Goal: Book appointment/travel/reservation

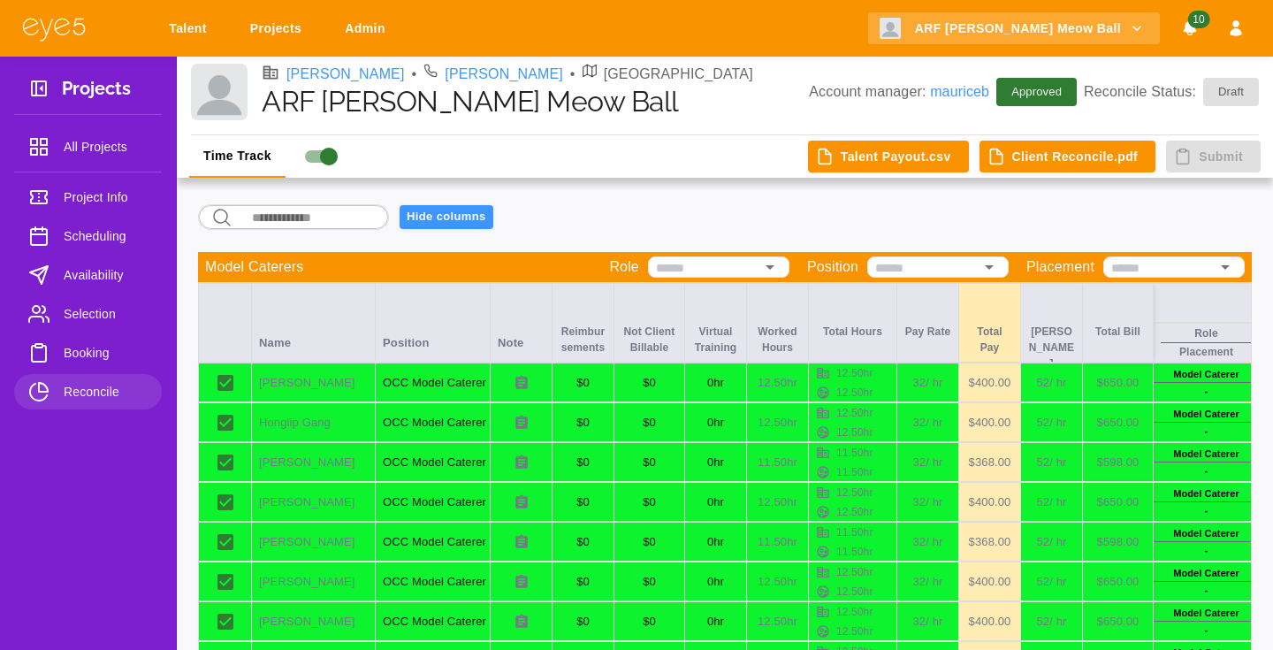
click at [1067, 151] on button "Client Reconcile.pdf" at bounding box center [1068, 157] width 177 height 33
click at [927, 155] on button "Talent Payout.csv" at bounding box center [888, 157] width 161 height 33
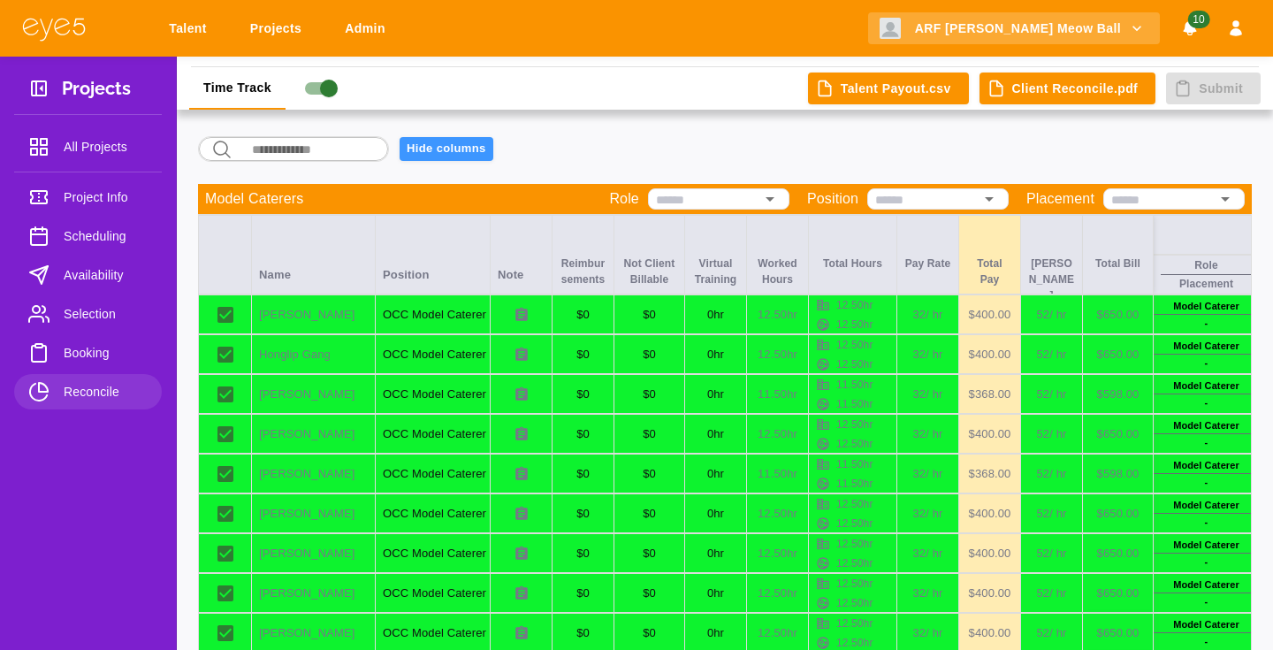
scroll to position [138, 0]
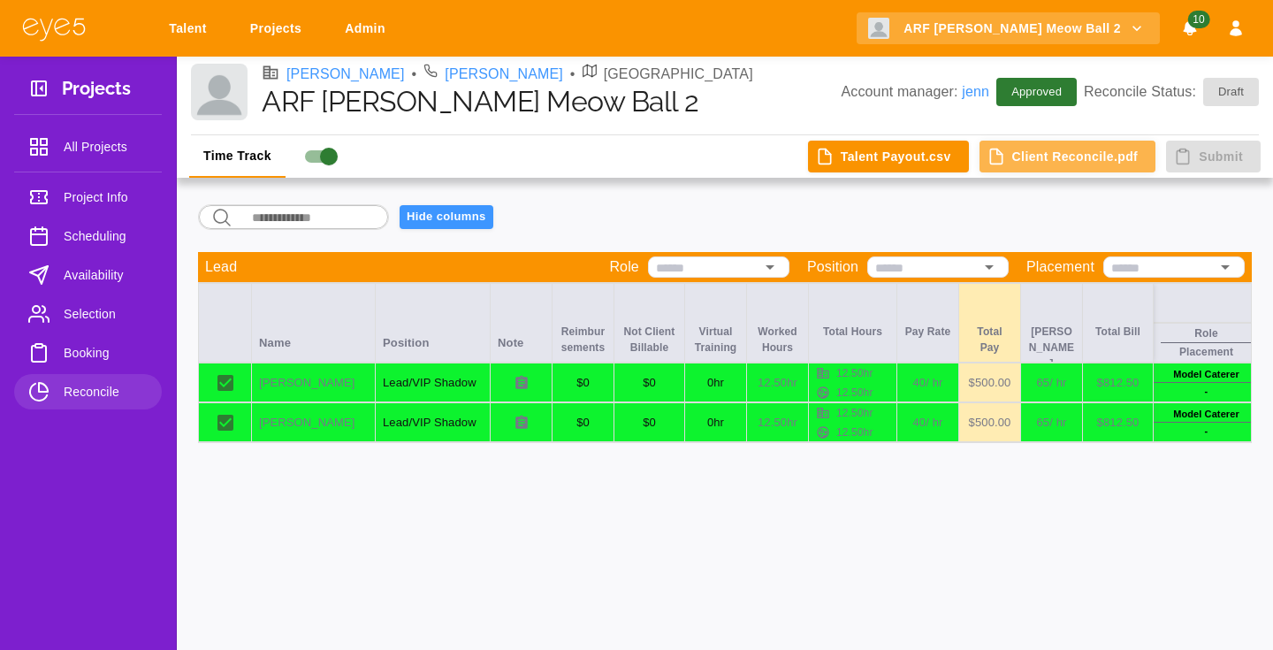
click at [1122, 151] on button "Client Reconcile.pdf" at bounding box center [1068, 157] width 177 height 33
click at [861, 148] on button "Talent Payout.csv" at bounding box center [888, 157] width 161 height 33
click at [1016, 159] on button "Client Reconcile.pdf" at bounding box center [1068, 157] width 177 height 33
click at [887, 160] on button "Talent Payout.csv" at bounding box center [888, 157] width 161 height 33
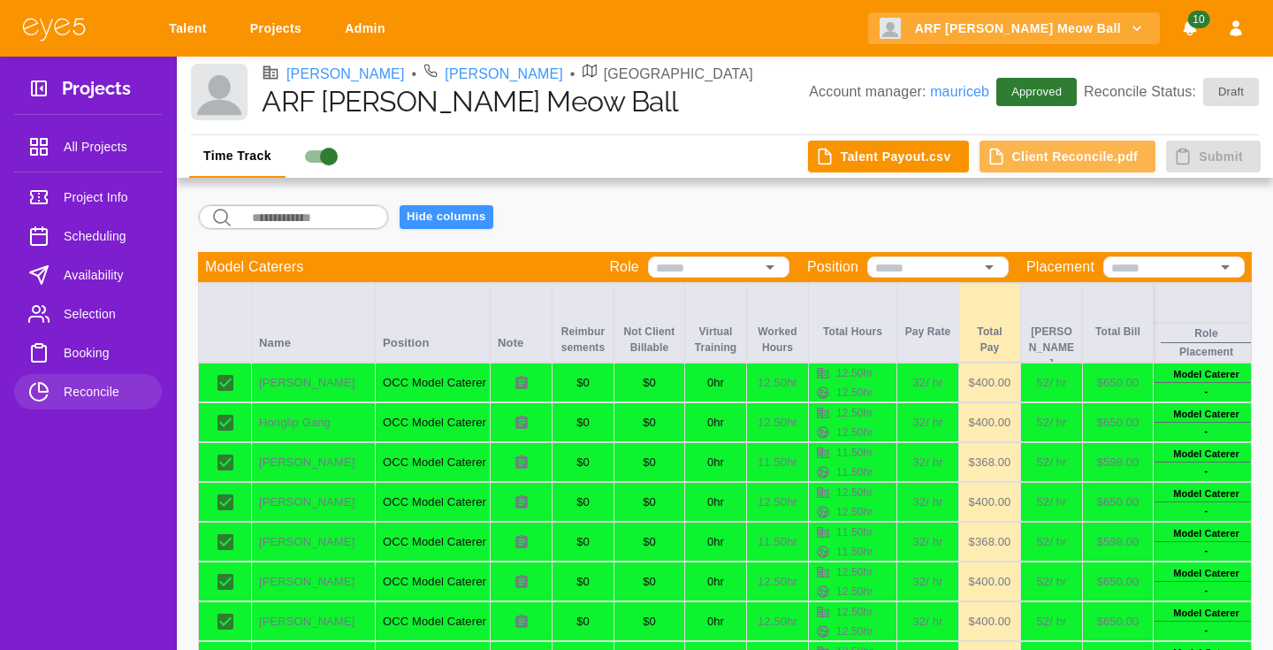
click at [1033, 150] on button "Client Reconcile.pdf" at bounding box center [1068, 157] width 177 height 33
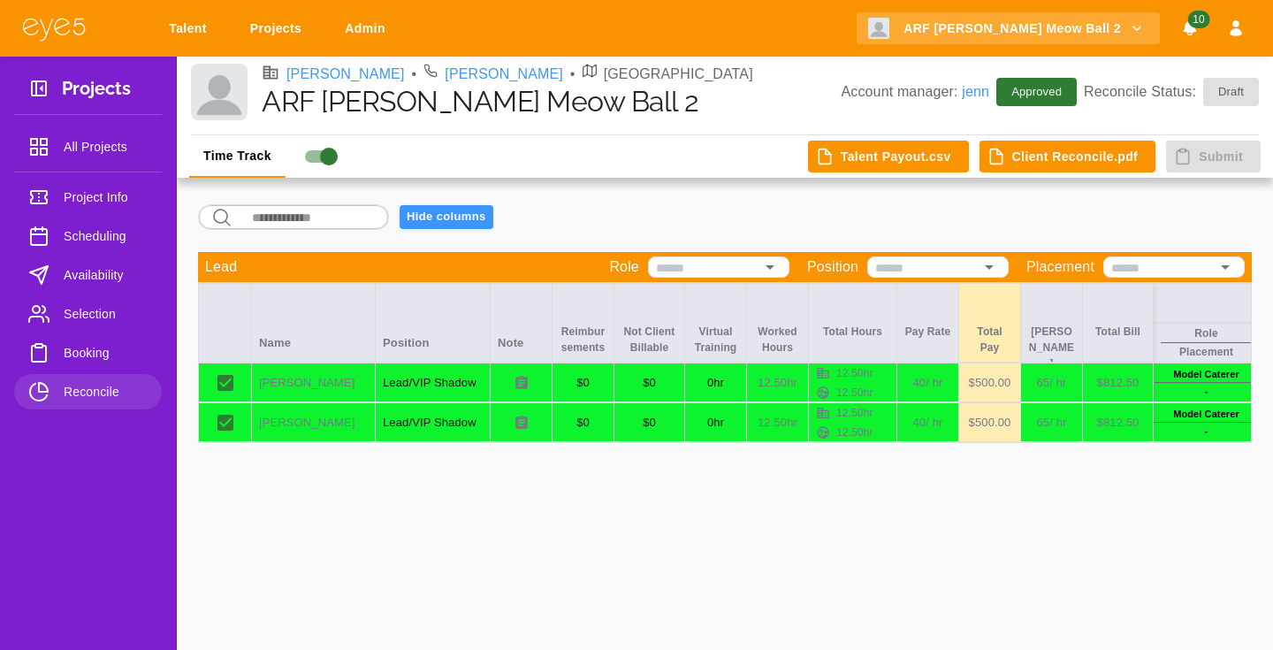
click at [1041, 164] on button "Client Reconcile.pdf" at bounding box center [1068, 157] width 177 height 33
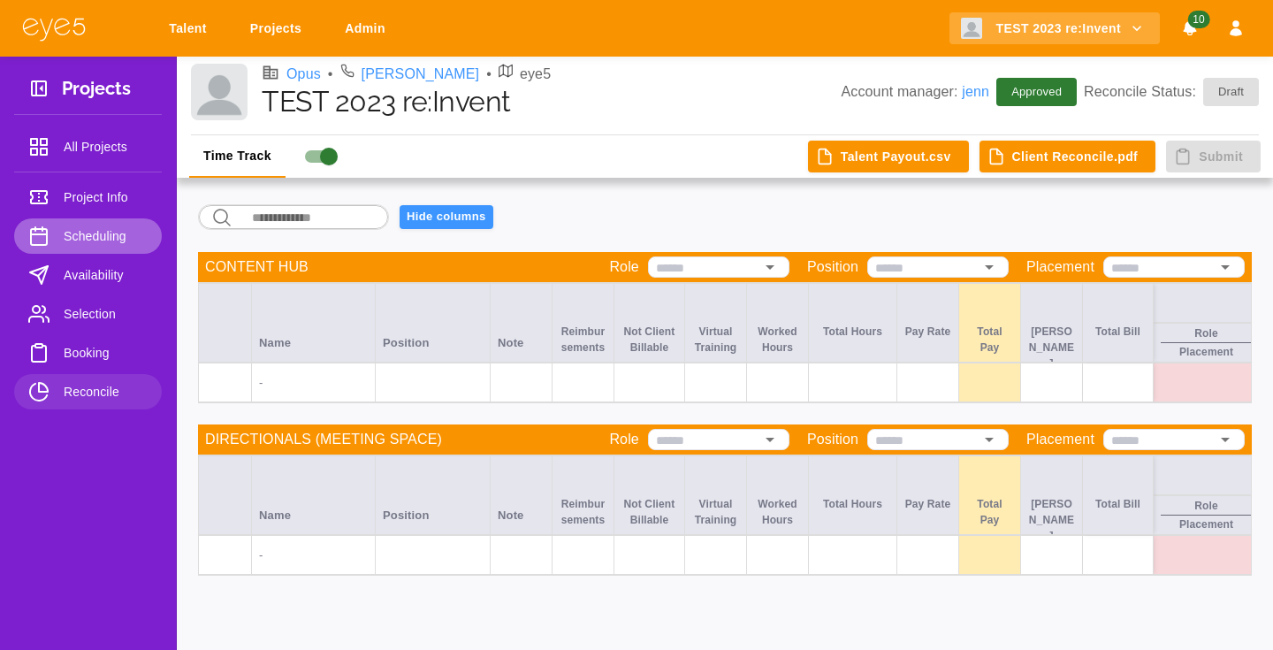
click at [125, 234] on span "Scheduling" at bounding box center [106, 236] width 84 height 21
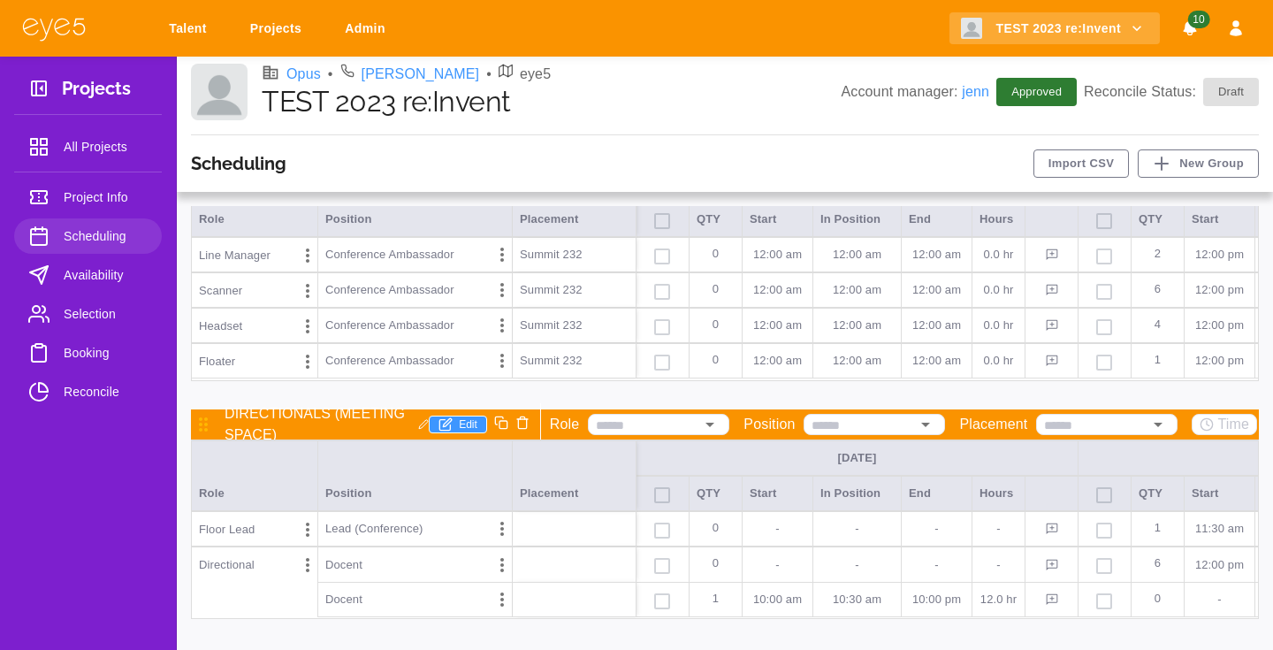
scroll to position [83, 0]
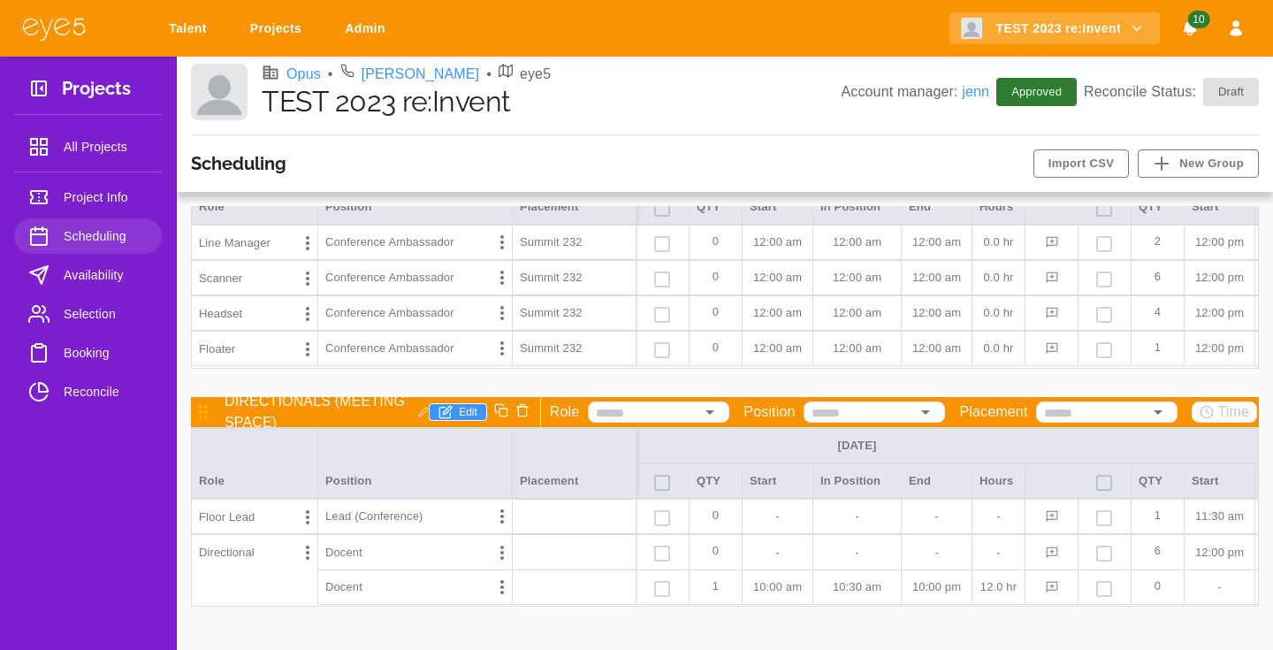
click at [758, 548] on p "-" at bounding box center [778, 553] width 56 height 18
click at [789, 550] on p "-" at bounding box center [778, 553] width 56 height 18
click at [788, 551] on p "-" at bounding box center [778, 553] width 56 height 18
type input "********"
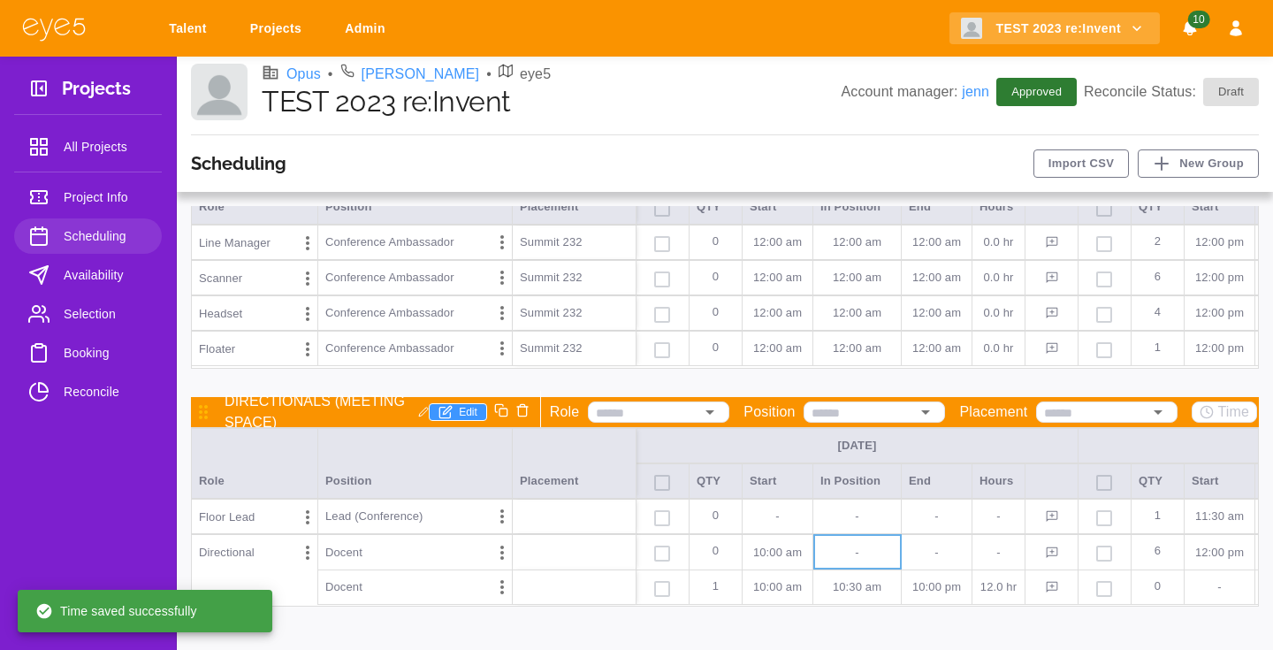
click at [761, 559] on p "10:00 AM" at bounding box center [778, 553] width 56 height 18
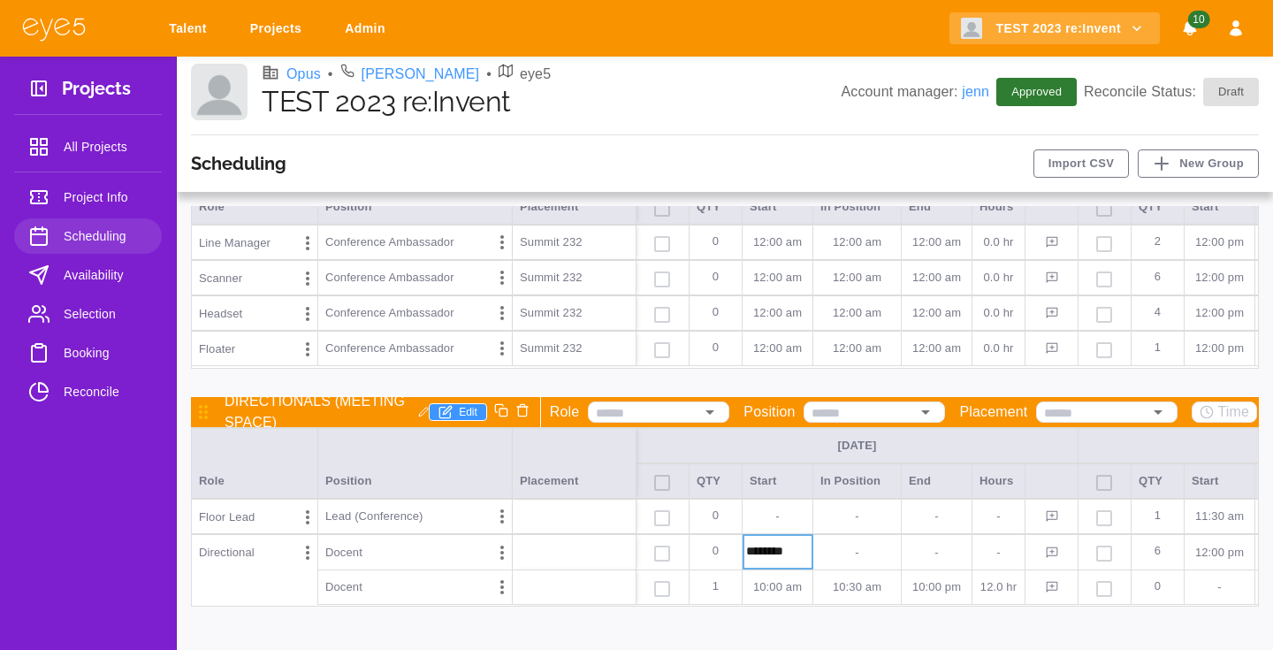
type input "********"
click at [822, 552] on p "-" at bounding box center [857, 553] width 73 height 18
type input "********"
click at [822, 551] on p "-" at bounding box center [857, 553] width 73 height 18
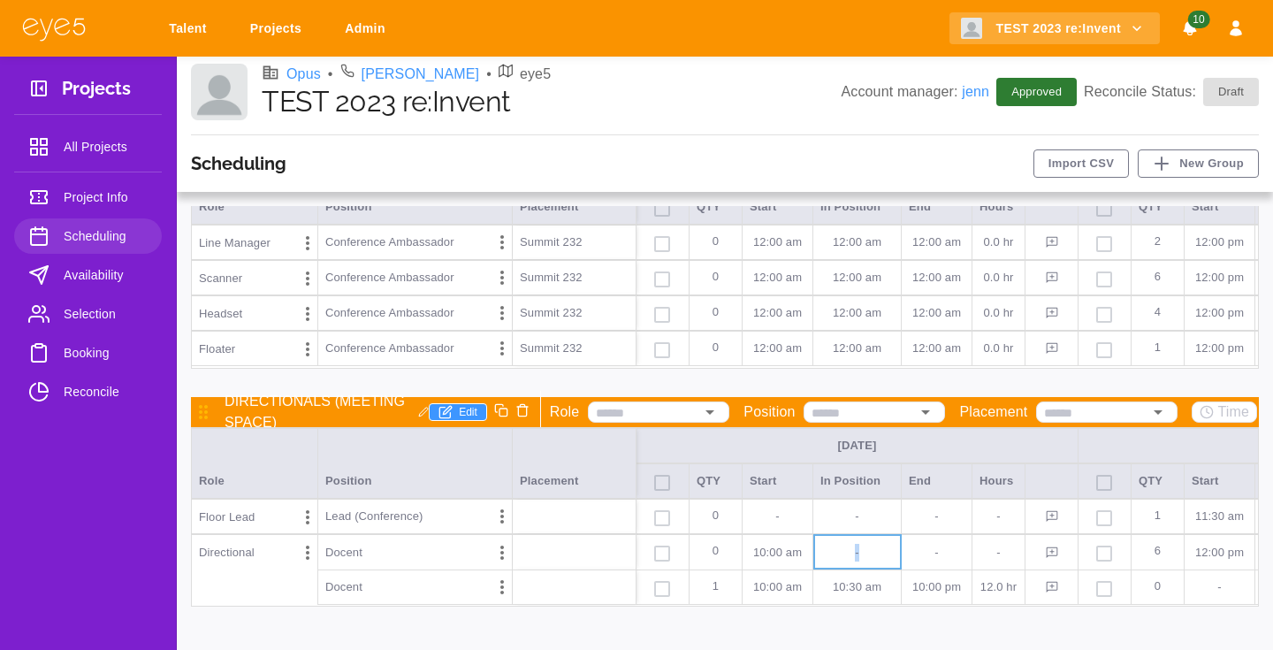
click at [822, 551] on p "-" at bounding box center [857, 553] width 73 height 18
type input "********"
click at [871, 551] on p "-" at bounding box center [857, 553] width 73 height 18
type input "********"
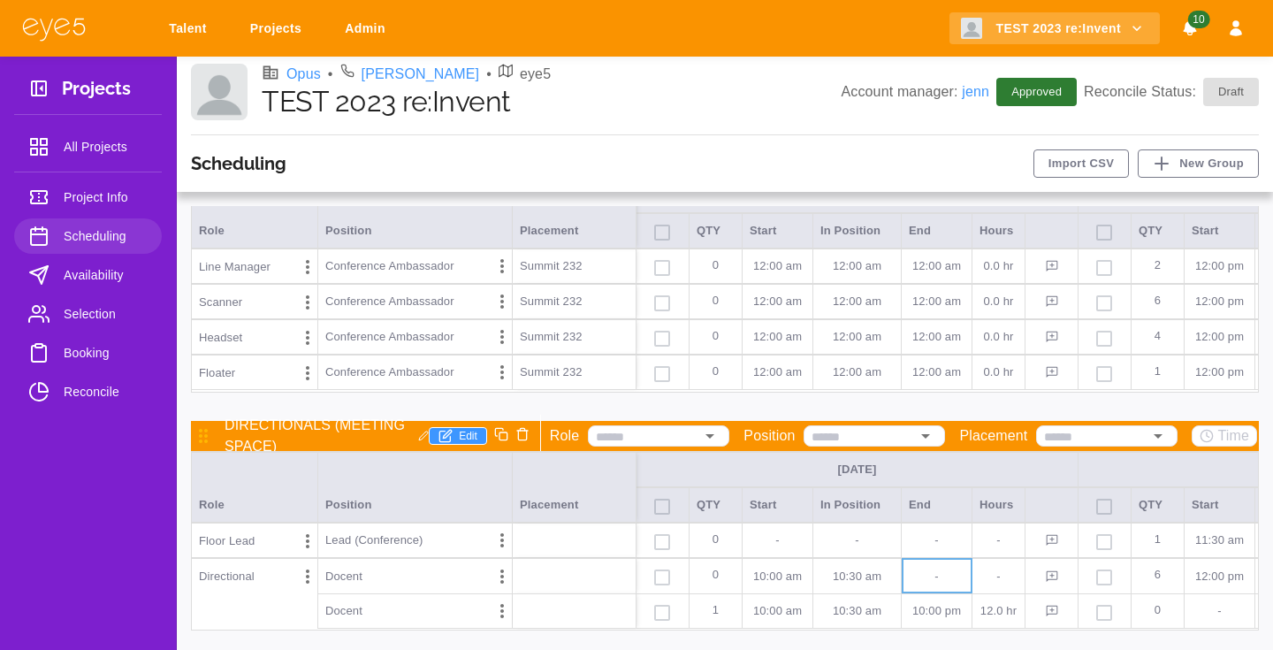
scroll to position [47, 0]
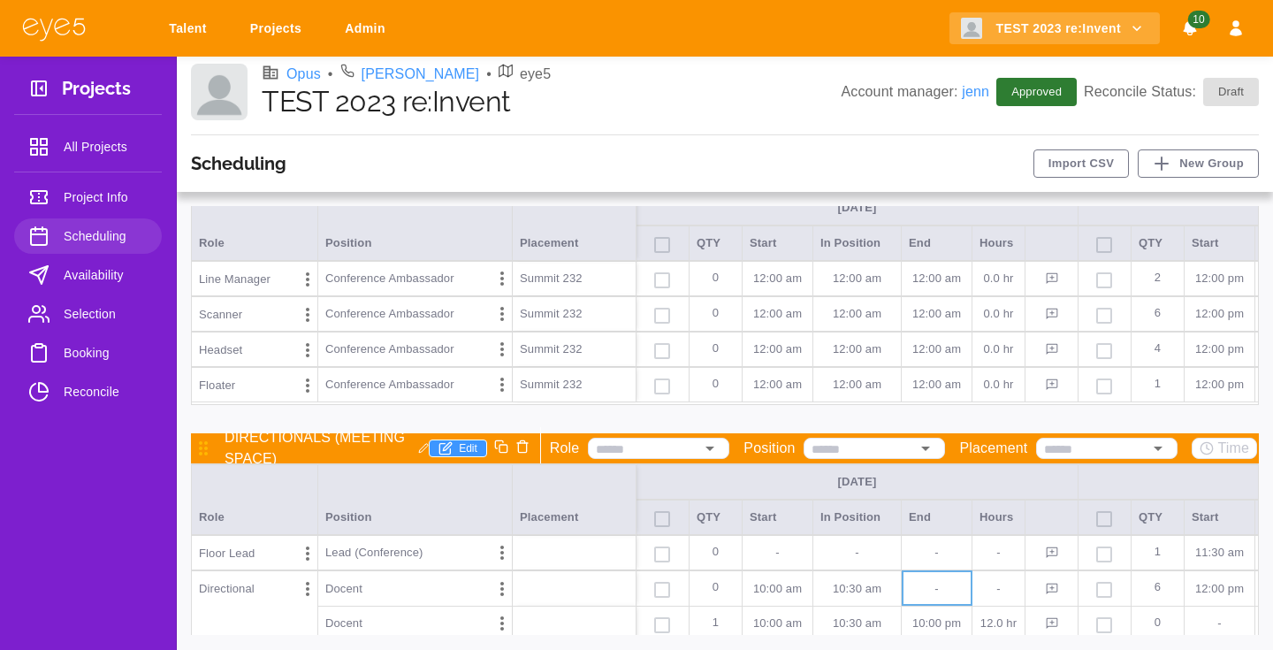
click at [38, 92] on icon at bounding box center [38, 88] width 21 height 21
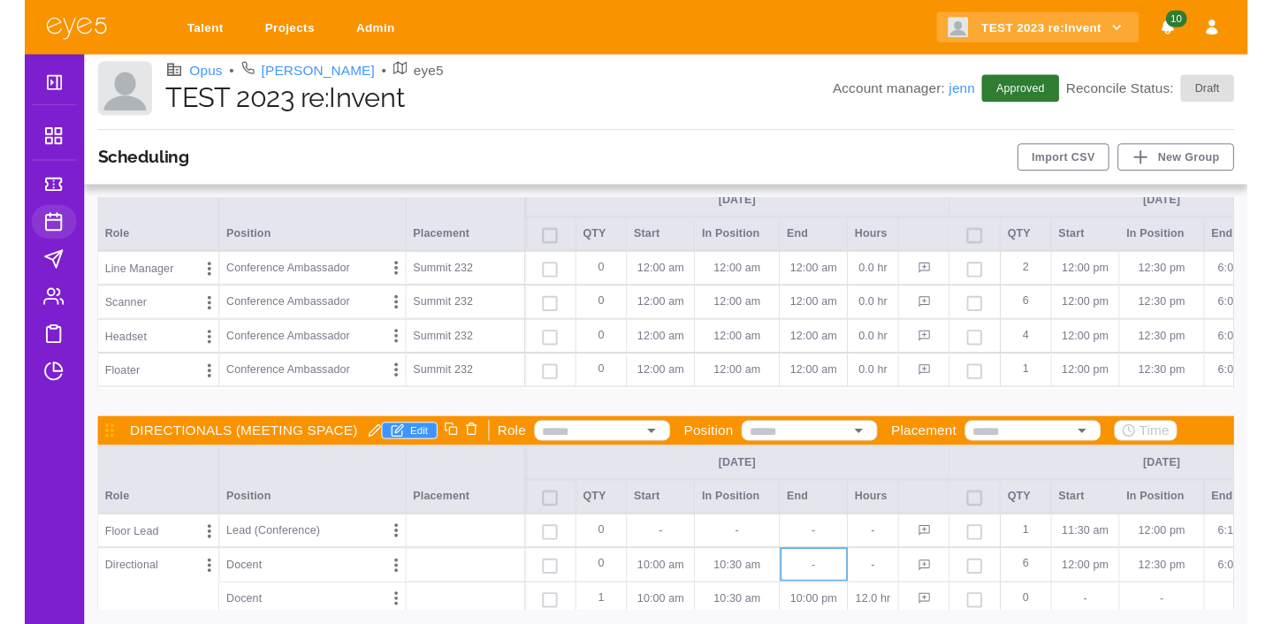
scroll to position [83, 0]
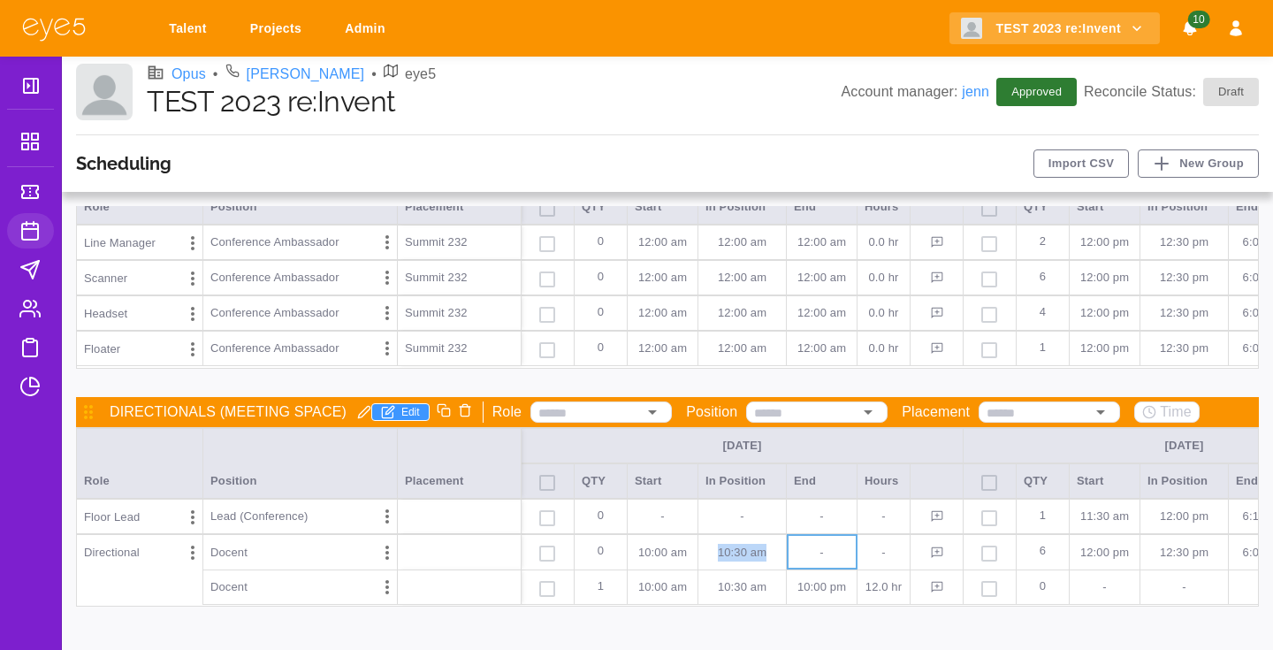
drag, startPoint x: 770, startPoint y: 554, endPoint x: 705, endPoint y: 554, distance: 65.4
click at [705, 554] on div "10:30 AM" at bounding box center [743, 551] width 88 height 35
copy p "10:30 AM"
click at [787, 560] on div "10:30 AM" at bounding box center [743, 551] width 88 height 35
click at [817, 560] on p "-" at bounding box center [822, 553] width 56 height 18
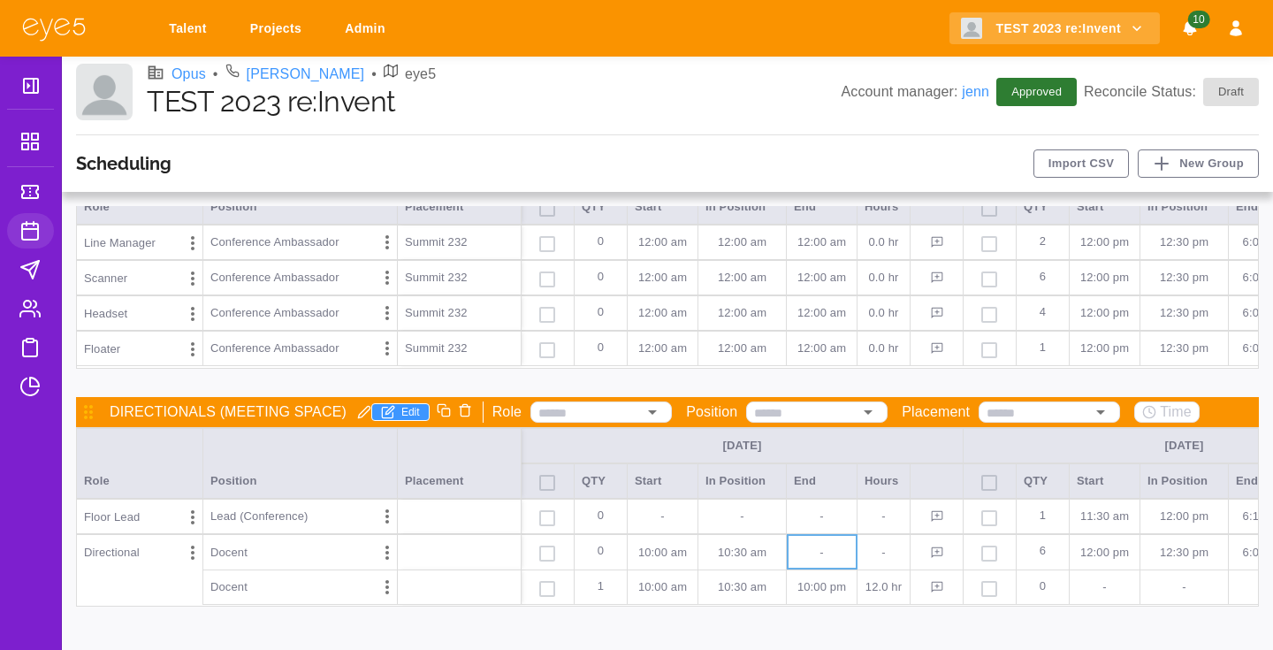
click at [817, 560] on p "-" at bounding box center [822, 553] width 56 height 18
type input "********"
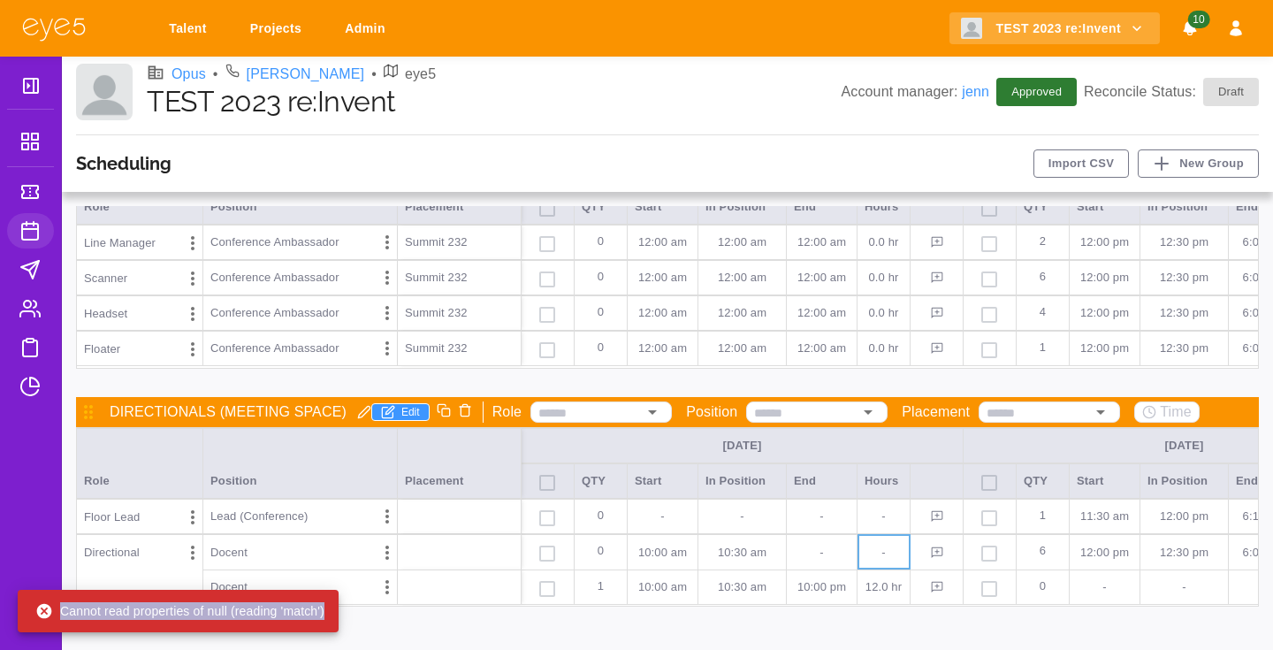
drag, startPoint x: 334, startPoint y: 616, endPoint x: 53, endPoint y: 607, distance: 281.4
click at [53, 607] on div "Cannot read properties of null (reading 'match')" at bounding box center [178, 611] width 321 height 42
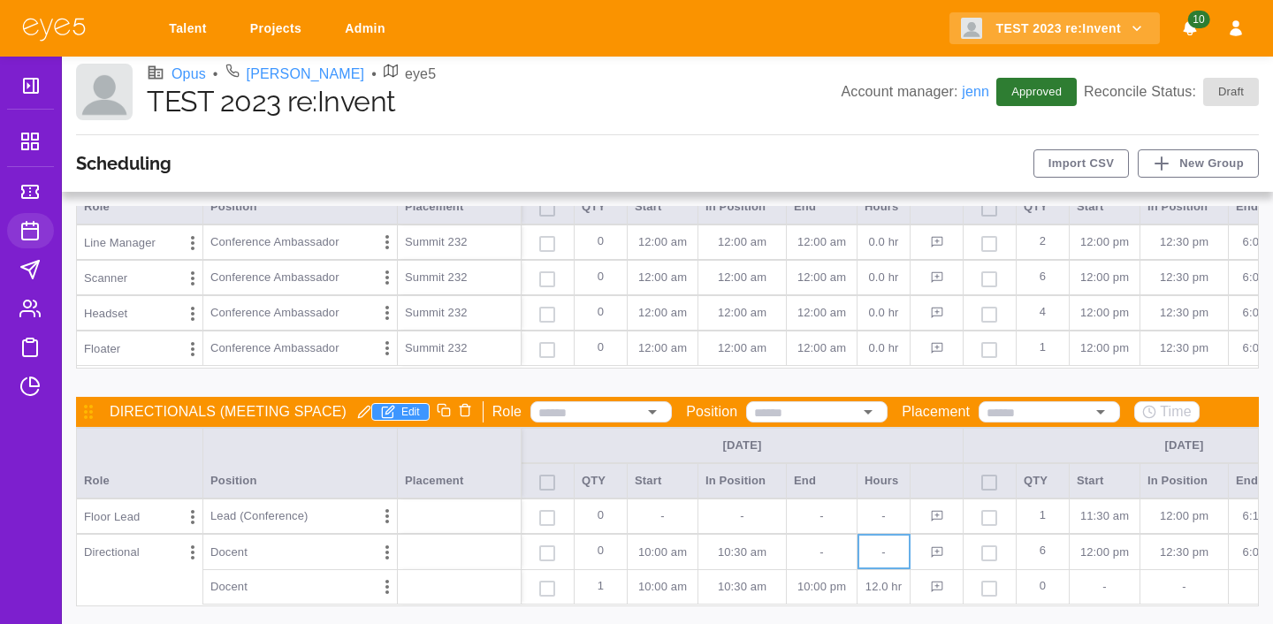
click at [151, 621] on div "Scheduling Import CSV New Group CONTENT HUB Edit Role Position Placement Time […" at bounding box center [668, 379] width 1212 height 489
click at [757, 553] on p "10:30 AM" at bounding box center [742, 553] width 73 height 18
click at [776, 554] on p "10:30 AM" at bounding box center [742, 553] width 73 height 18
click at [814, 553] on p "-" at bounding box center [822, 553] width 56 height 18
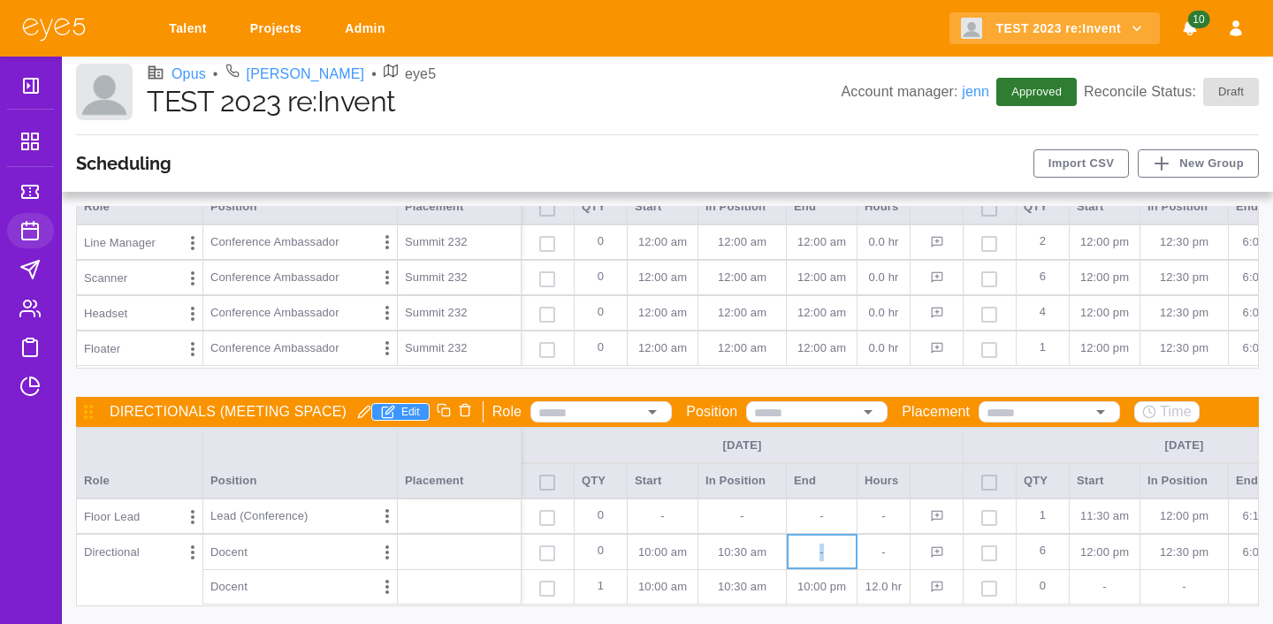
click at [814, 553] on p "-" at bounding box center [822, 553] width 56 height 18
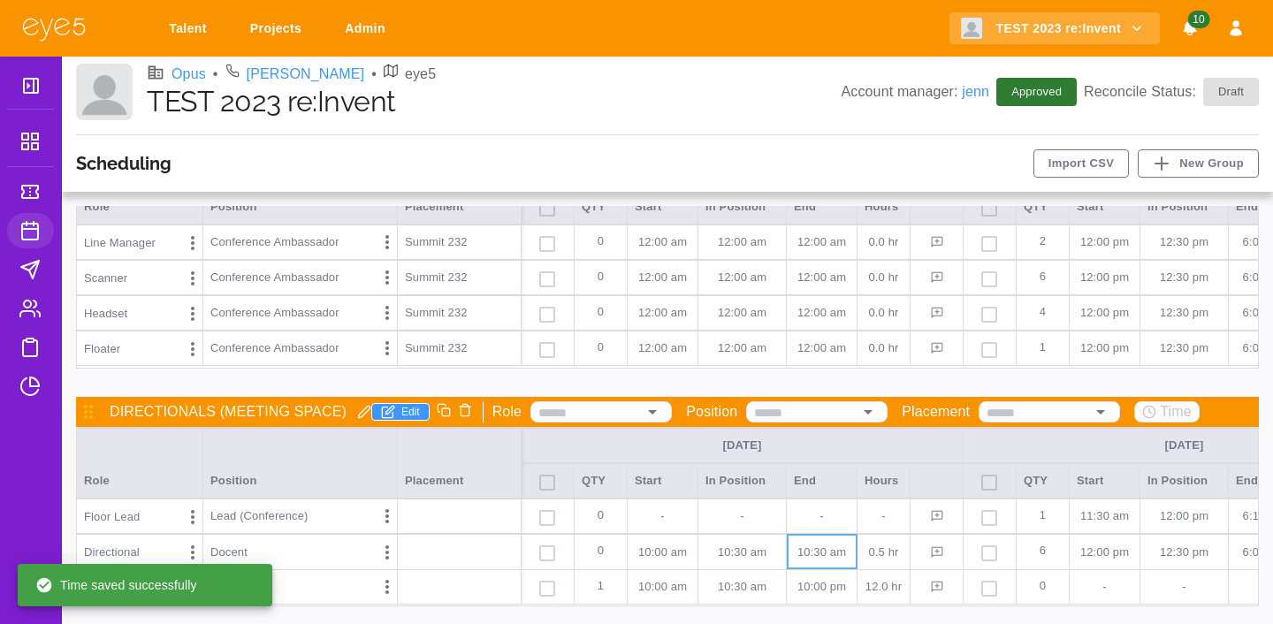
click at [857, 547] on div "10:30 AM" at bounding box center [822, 551] width 71 height 35
click at [846, 550] on p "10:30 AM" at bounding box center [822, 553] width 56 height 18
click at [846, 551] on p "10:30 AM" at bounding box center [822, 553] width 56 height 18
click at [678, 549] on p "10:00 AM" at bounding box center [663, 553] width 56 height 18
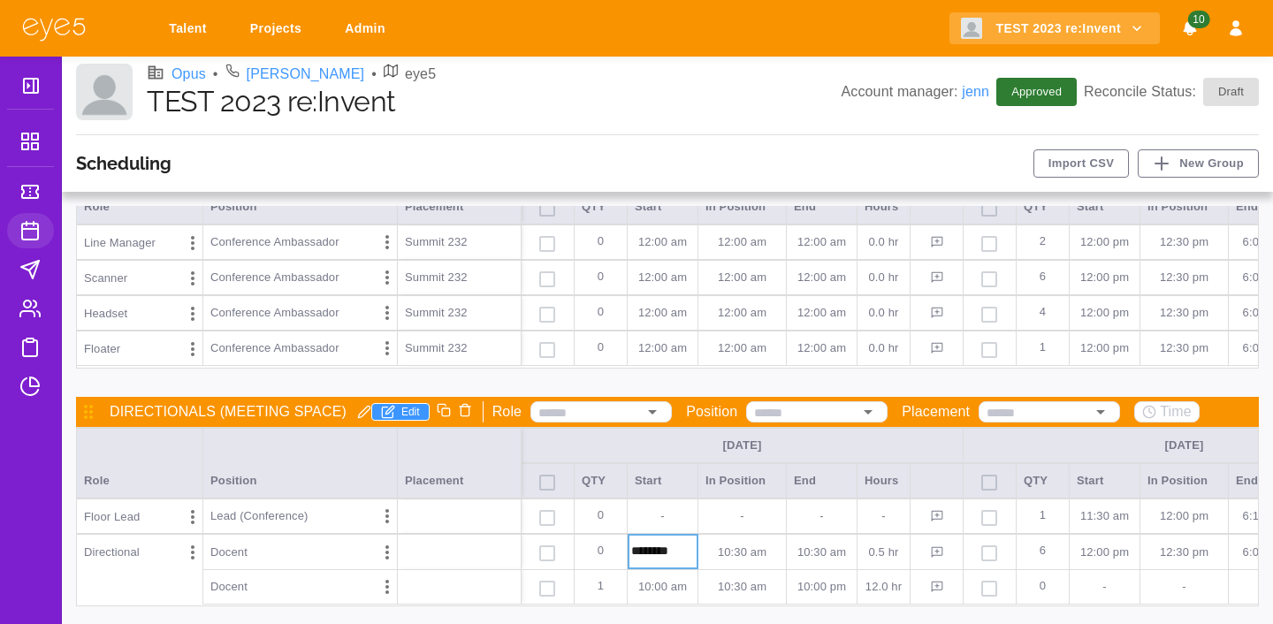
click at [745, 551] on p "10:30 AM" at bounding box center [742, 553] width 73 height 18
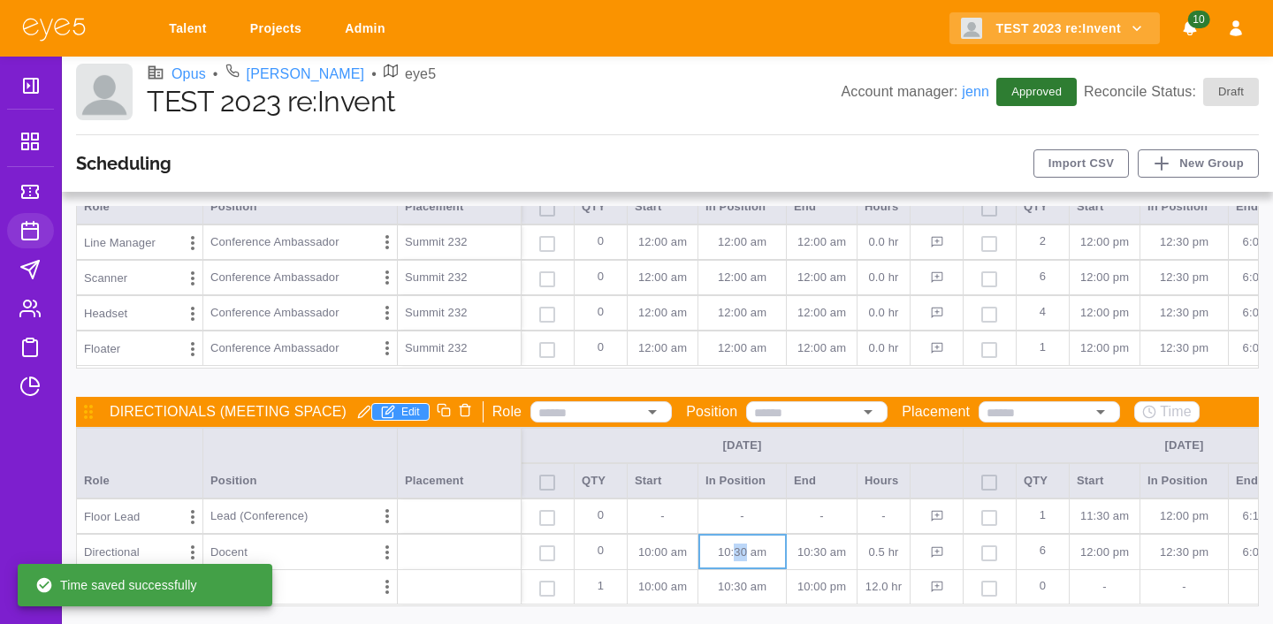
click at [745, 551] on p "10:30 AM" at bounding box center [742, 553] width 73 height 18
type input "********"
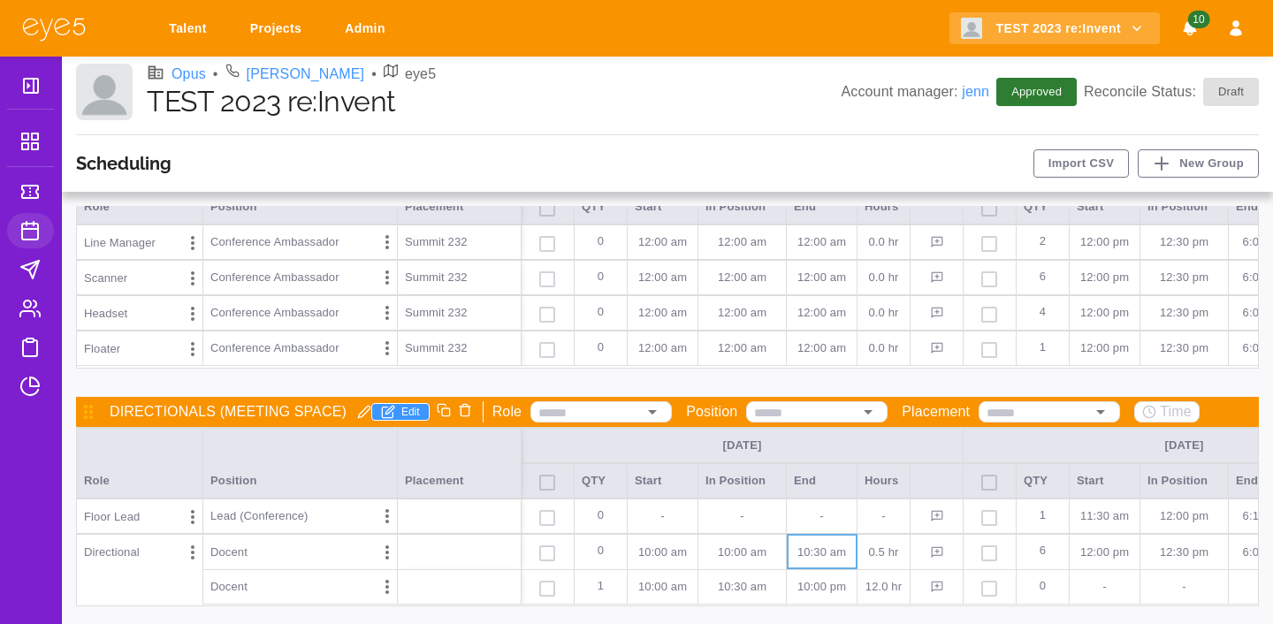
scroll to position [109, 0]
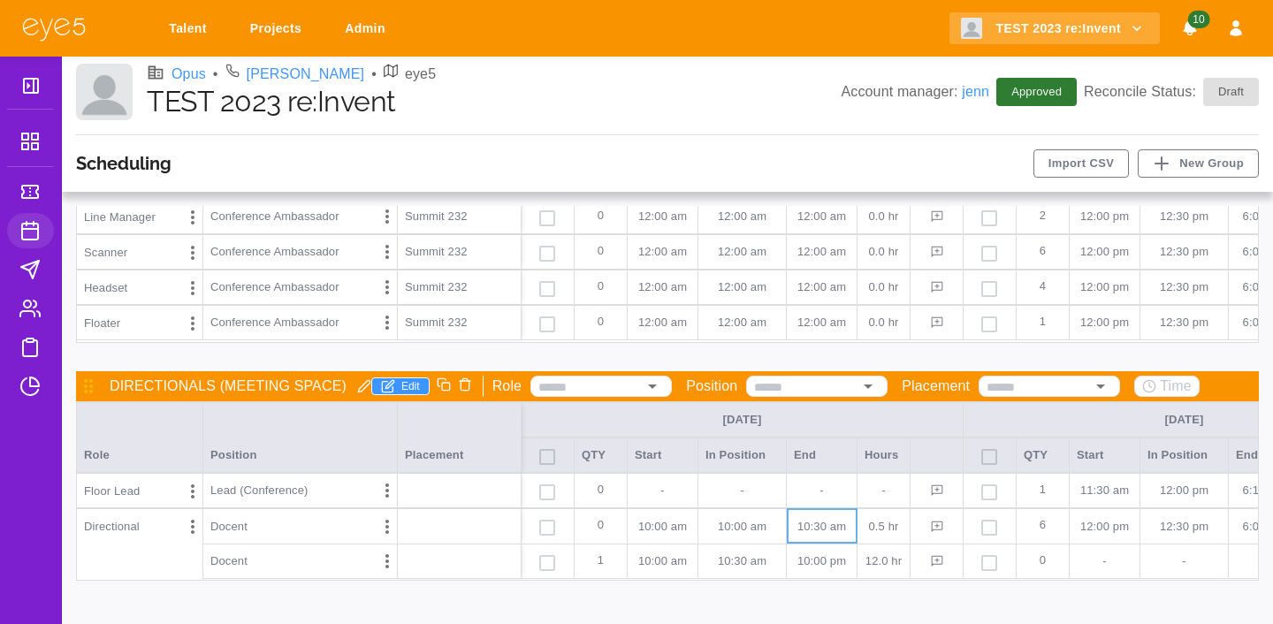
click at [660, 498] on p "-" at bounding box center [663, 491] width 56 height 18
drag, startPoint x: 689, startPoint y: 529, endPoint x: 600, endPoint y: 528, distance: 88.4
click at [0, 0] on div "Directional Docent 0 10:00 AM 10:00 AM 10:30 AM 0.5 hr 6 12:00 PM 12:30 PM 6:00…" at bounding box center [0, 0] width 0 height 0
copy div "0 10:00 AM"
click at [654, 491] on p "-" at bounding box center [663, 491] width 56 height 18
